Goal: Download file/media

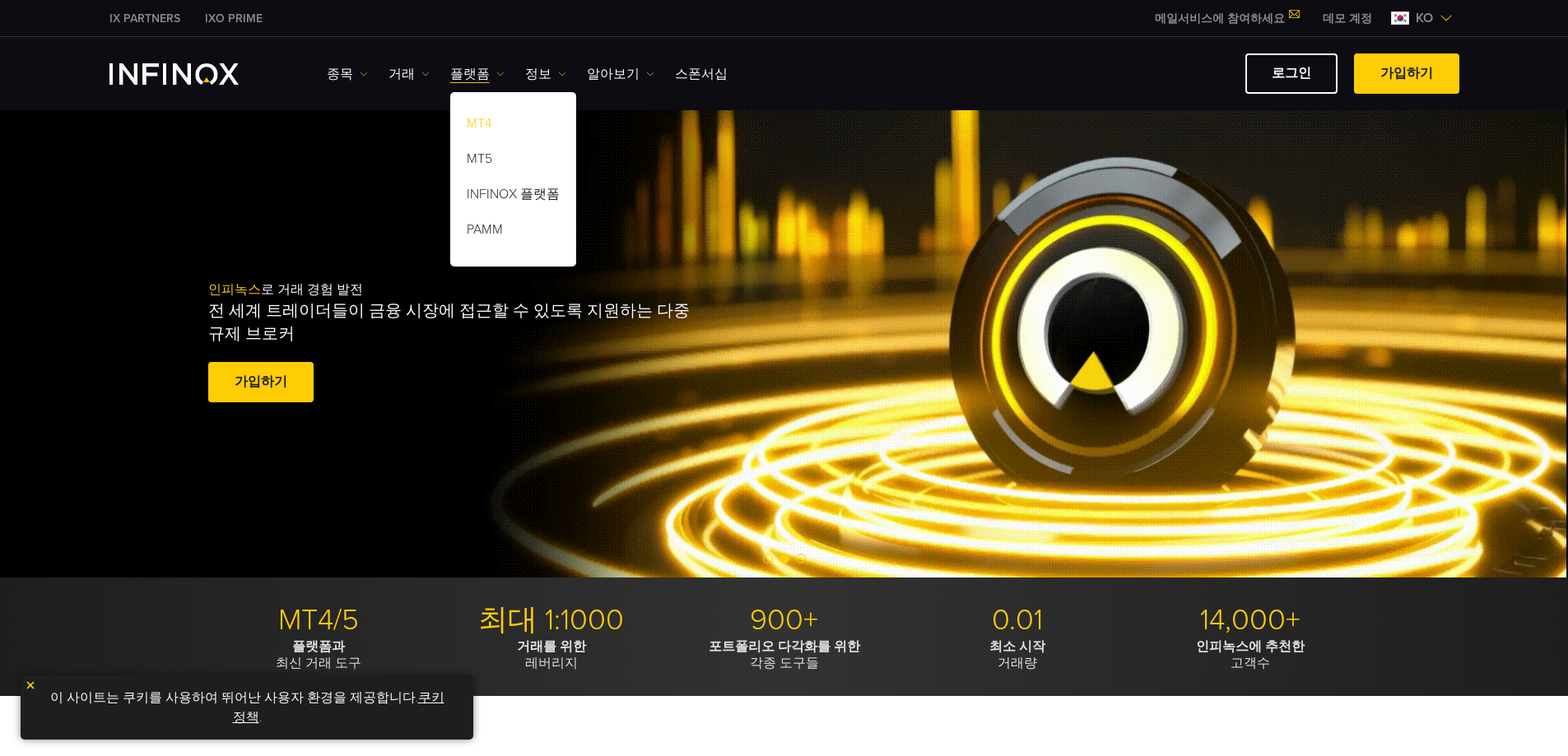
click at [464, 121] on link "MT4" at bounding box center [513, 126] width 126 height 35
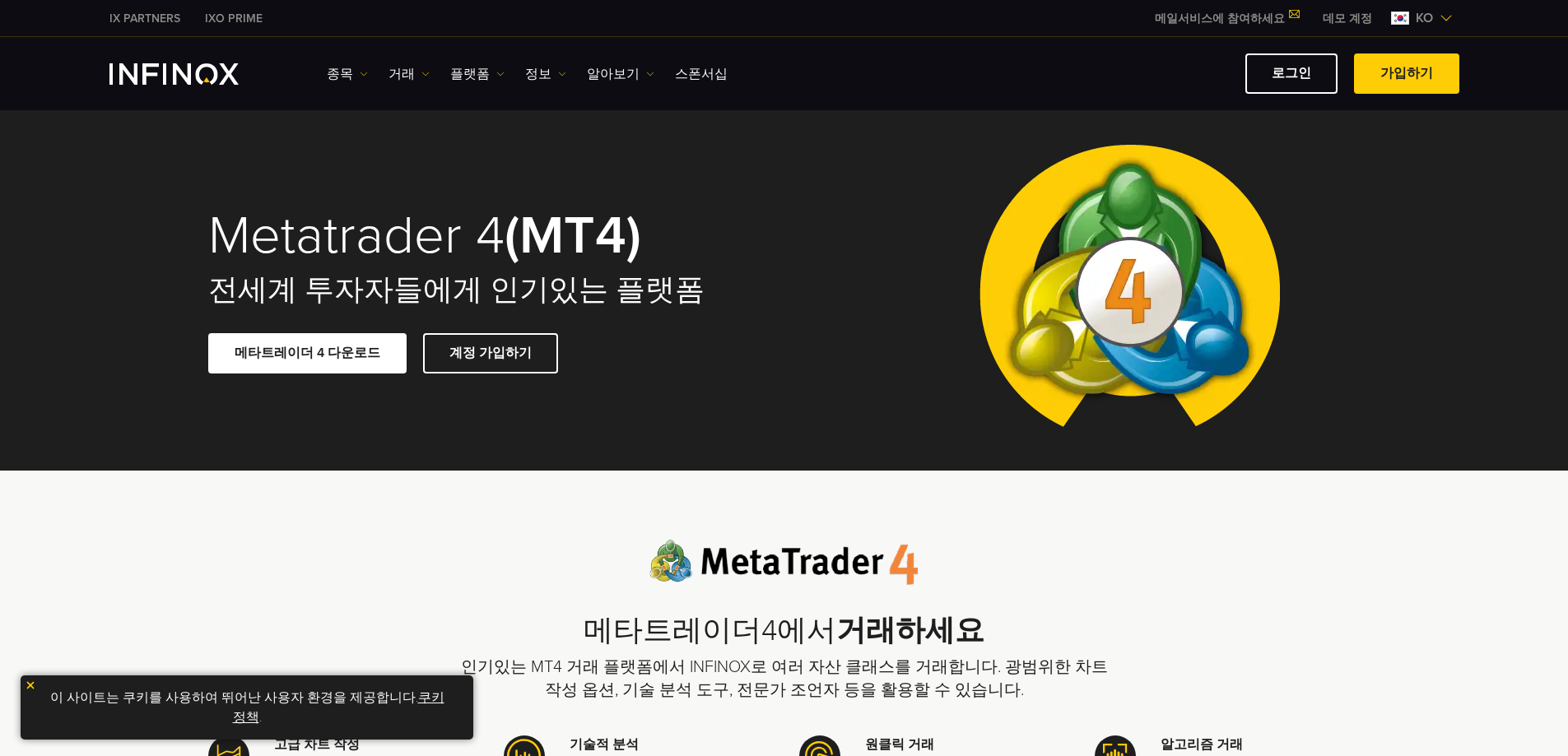
click at [354, 357] on link "메타트레이더 4 다운로드" at bounding box center [307, 353] width 198 height 40
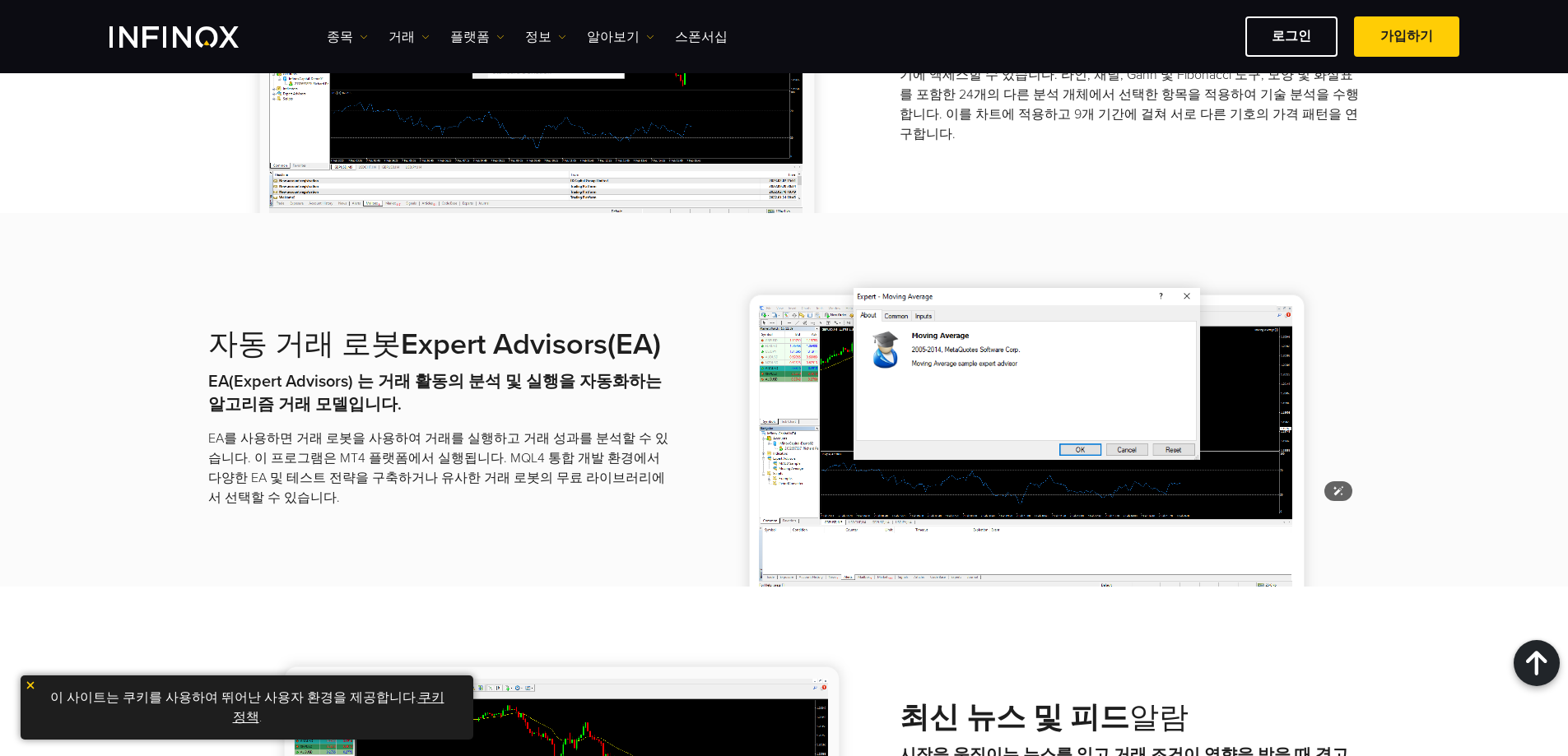
scroll to position [1728, 0]
